Goal: Find specific page/section

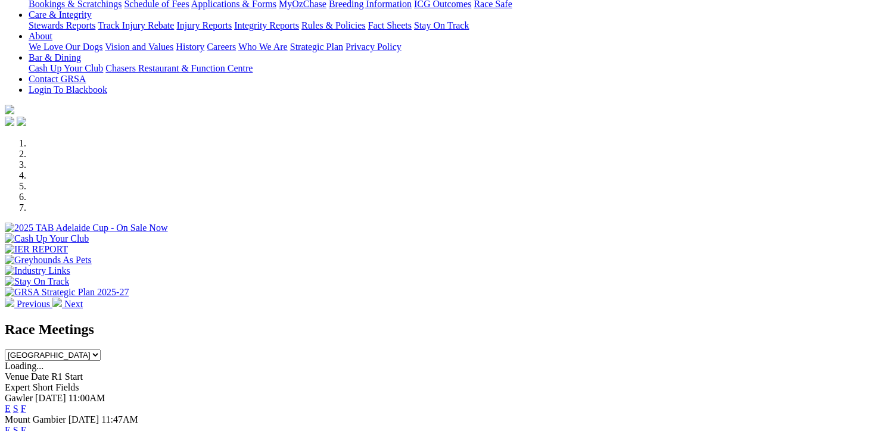
scroll to position [417, 0]
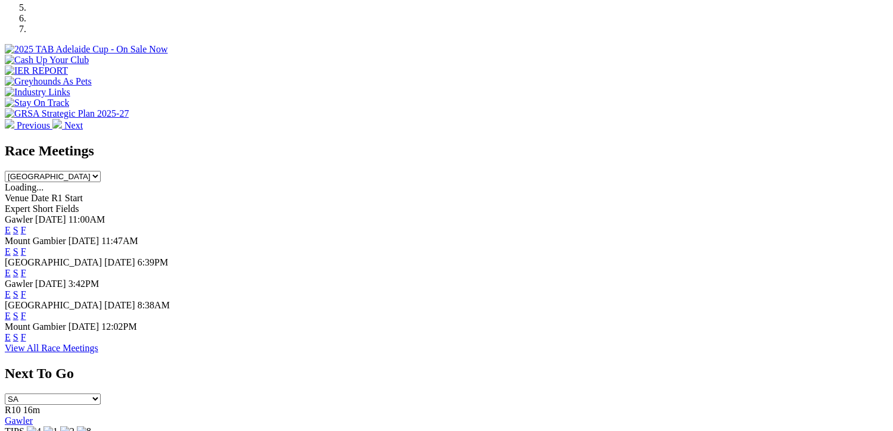
click at [26, 311] on link "F" at bounding box center [23, 316] width 5 height 10
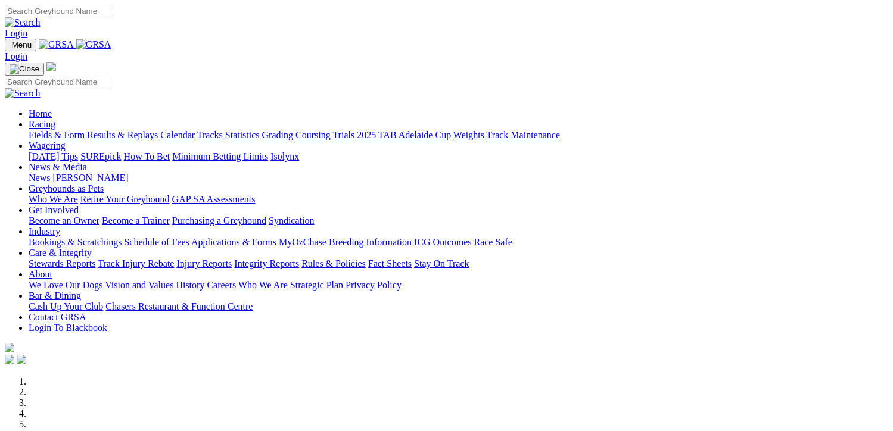
scroll to position [357, 0]
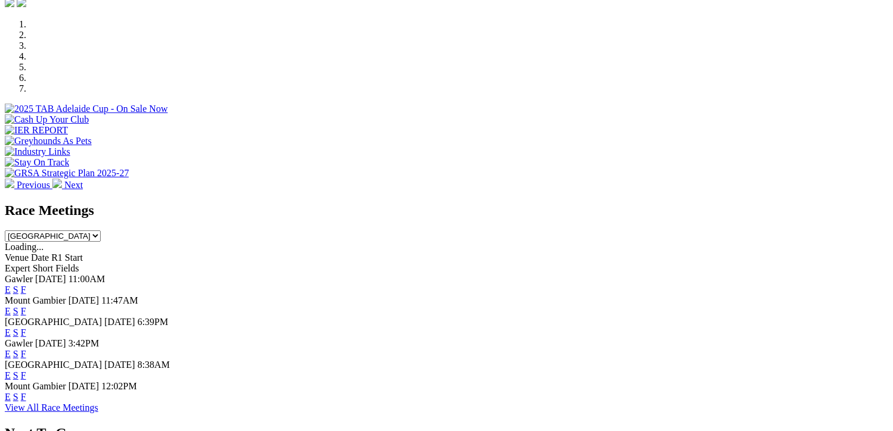
click at [26, 285] on link "F" at bounding box center [23, 290] width 5 height 10
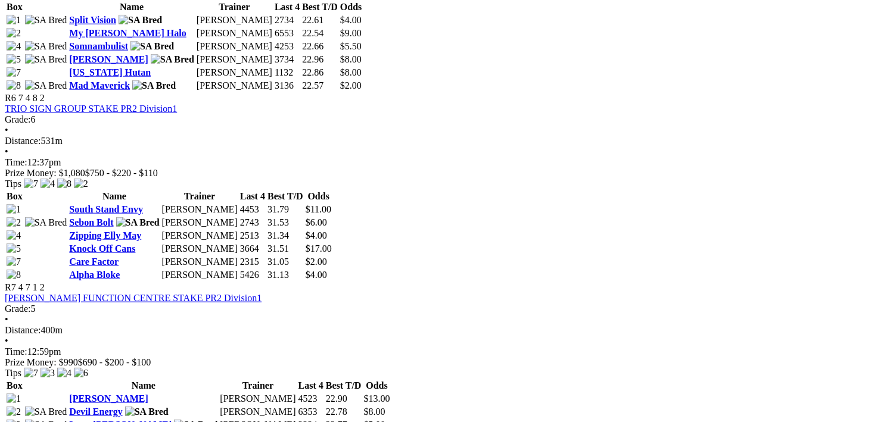
scroll to position [1608, 0]
